Goal: Check status: Check status

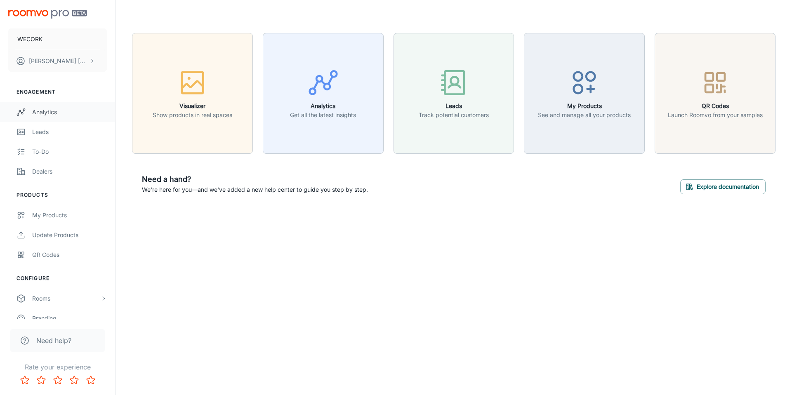
click at [49, 111] on div "Analytics" at bounding box center [69, 112] width 75 height 9
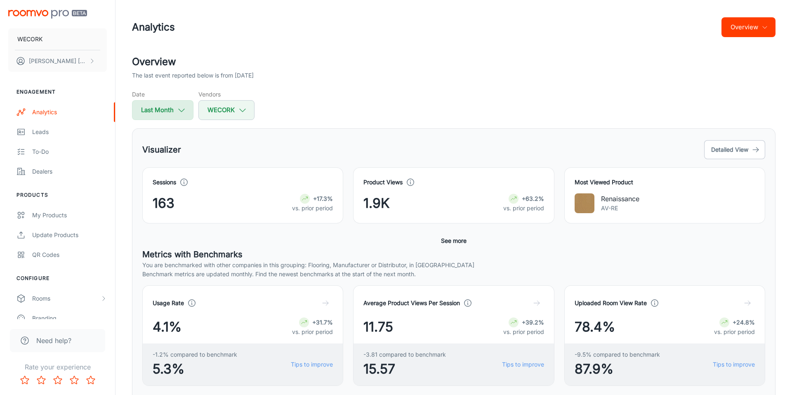
click at [167, 112] on button "Last Month" at bounding box center [162, 110] width 61 height 20
select select "8"
select select "2025"
select select "8"
select select "2025"
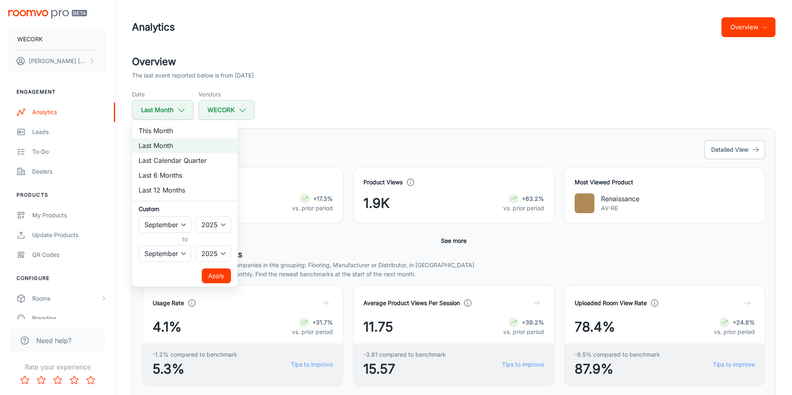
click at [149, 212] on h6 "Custom" at bounding box center [185, 209] width 92 height 9
click at [152, 209] on h6 "Custom" at bounding box center [185, 209] width 92 height 9
click at [177, 221] on select "January February March April May June July August September October November De…" at bounding box center [165, 225] width 53 height 16
select select "6"
click at [139, 217] on select "January February March April May June July August September October November De…" at bounding box center [165, 225] width 53 height 16
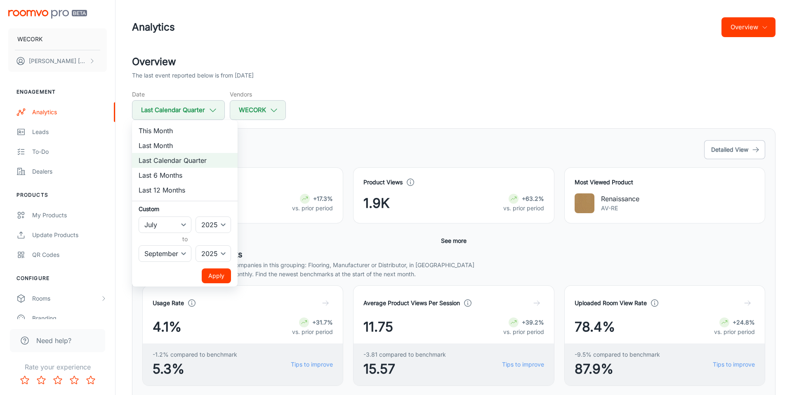
click at [218, 277] on button "Apply" at bounding box center [216, 276] width 29 height 15
